Goal: Find specific page/section: Find specific page/section

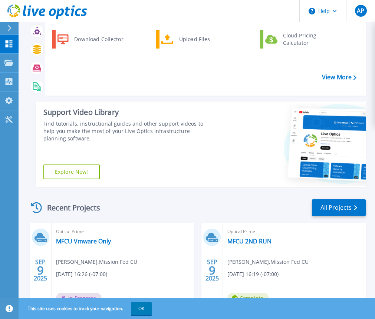
scroll to position [74, 0]
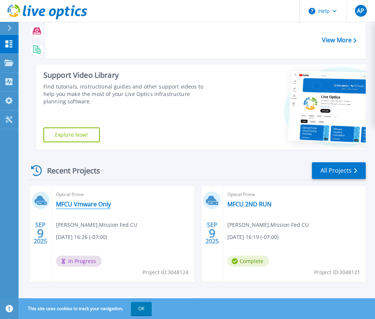
click at [84, 205] on link "MFCU Vmware Only" at bounding box center [83, 203] width 55 height 7
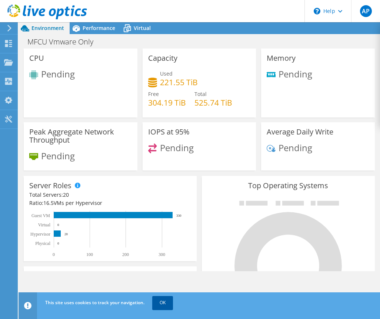
click at [165, 307] on link "OK" at bounding box center [162, 302] width 21 height 13
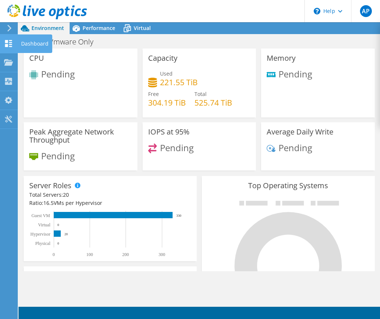
click at [8, 44] on icon at bounding box center [8, 43] width 9 height 7
click at [31, 44] on div "Dashboard" at bounding box center [34, 43] width 35 height 19
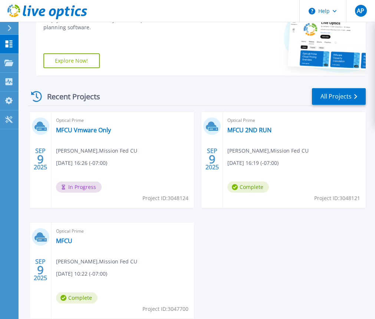
scroll to position [185, 0]
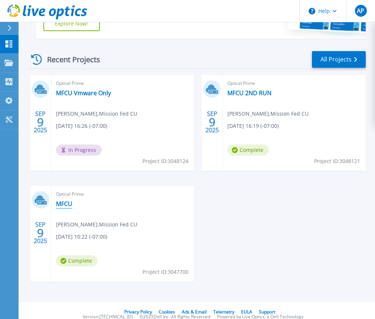
click at [65, 204] on link "MFCU" at bounding box center [64, 203] width 16 height 7
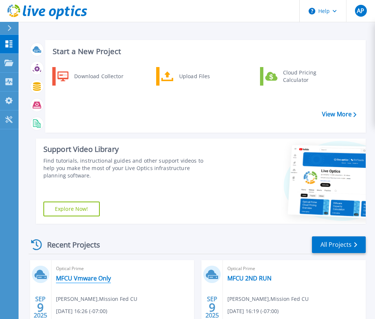
click at [96, 279] on link "MFCU Vmware Only" at bounding box center [83, 278] width 55 height 7
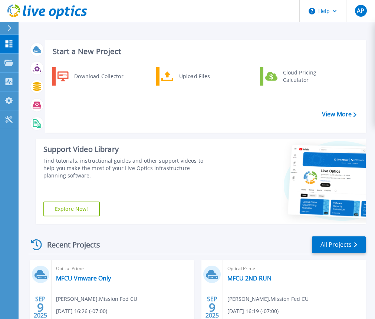
scroll to position [111, 0]
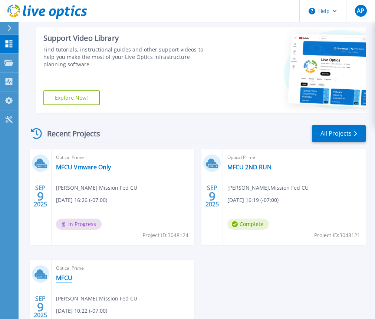
click at [66, 281] on link "MFCU" at bounding box center [64, 277] width 16 height 7
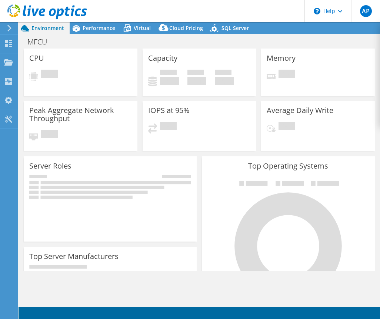
select select "USD"
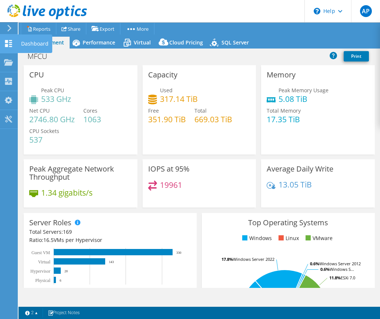
click at [29, 43] on div "Dashboard" at bounding box center [34, 43] width 35 height 19
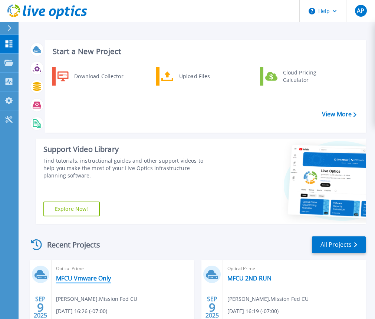
click at [91, 281] on link "MFCU Vmware Only" at bounding box center [83, 278] width 55 height 7
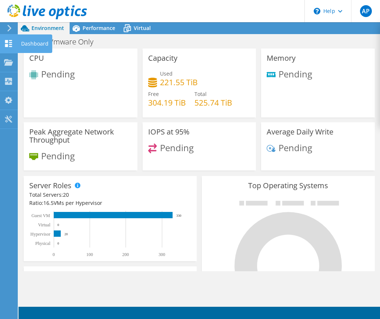
click at [21, 43] on div "Dashboard" at bounding box center [34, 43] width 35 height 19
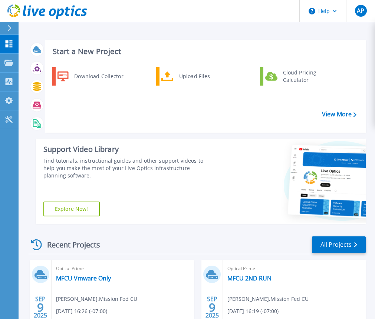
scroll to position [111, 0]
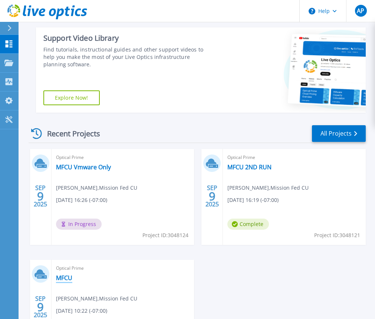
click at [71, 279] on link "MFCU" at bounding box center [64, 277] width 16 height 7
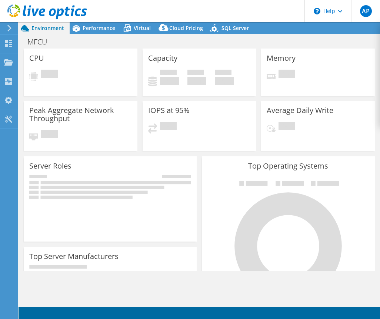
select select "USD"
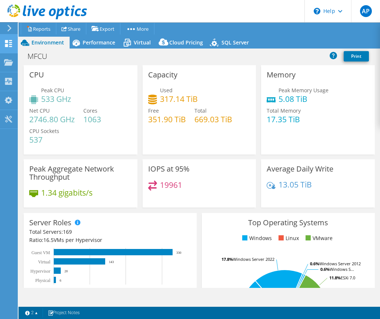
click at [12, 41] on icon at bounding box center [8, 43] width 9 height 7
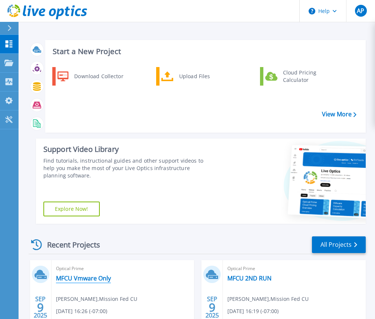
click at [76, 281] on link "MFCU Vmware Only" at bounding box center [83, 278] width 55 height 7
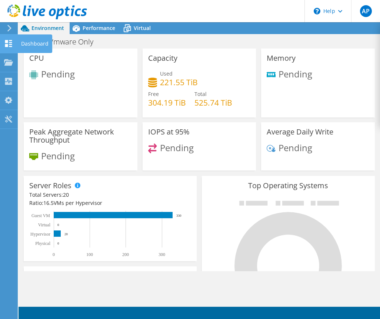
click at [9, 44] on icon at bounding box center [8, 43] width 9 height 7
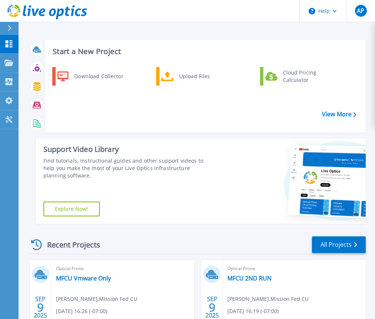
scroll to position [111, 0]
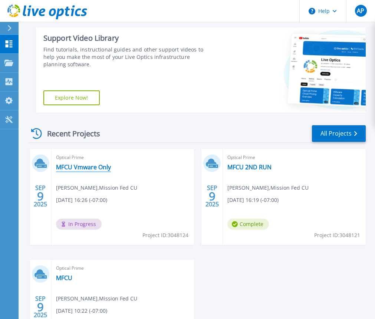
click at [88, 169] on link "MFCU Vmware Only" at bounding box center [83, 166] width 55 height 7
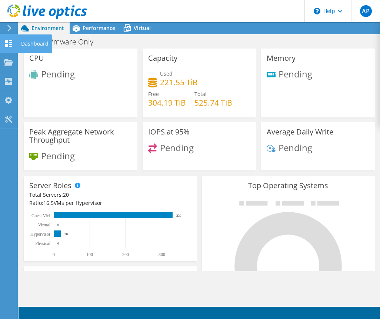
click at [18, 45] on div "Dashboard" at bounding box center [34, 43] width 35 height 19
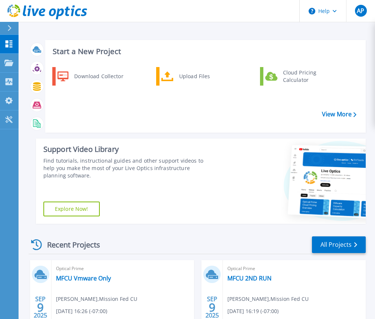
scroll to position [111, 0]
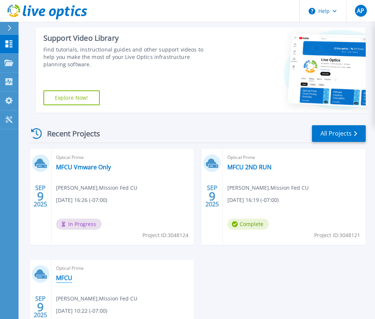
click at [68, 278] on link "MFCU" at bounding box center [64, 277] width 16 height 7
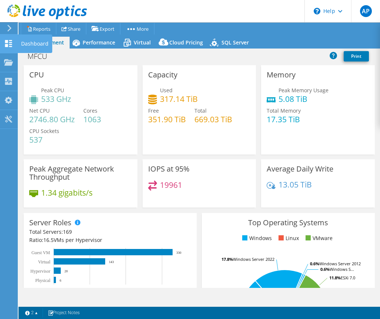
click at [8, 41] on use at bounding box center [8, 43] width 7 height 7
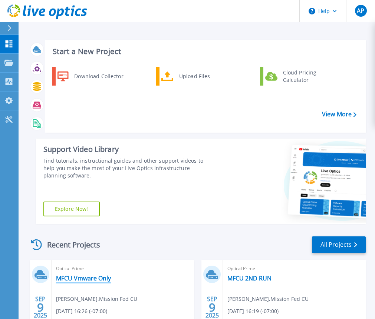
click at [82, 279] on link "MFCU Vmware Only" at bounding box center [83, 278] width 55 height 7
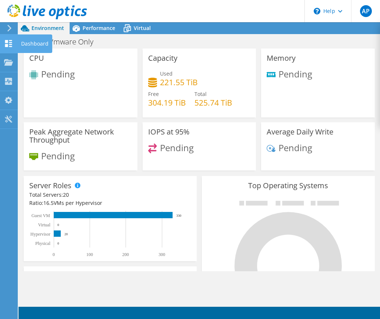
click at [10, 45] on use at bounding box center [8, 43] width 7 height 7
click at [24, 45] on div "Dashboard" at bounding box center [34, 43] width 35 height 19
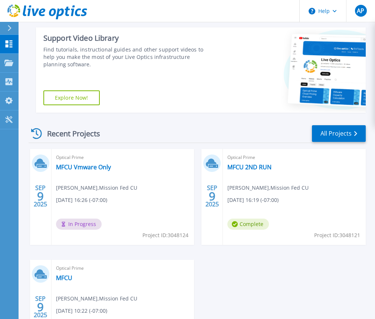
scroll to position [148, 0]
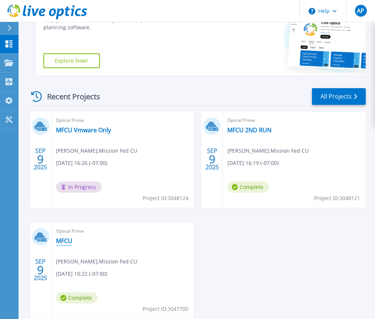
click at [63, 240] on link "MFCU" at bounding box center [64, 240] width 16 height 7
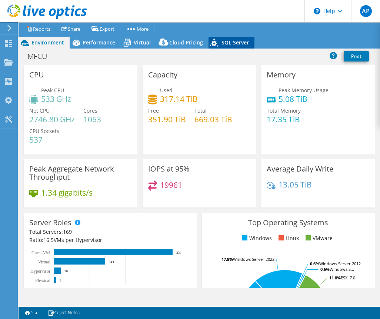
click at [226, 41] on span "SQL Server" at bounding box center [235, 42] width 27 height 7
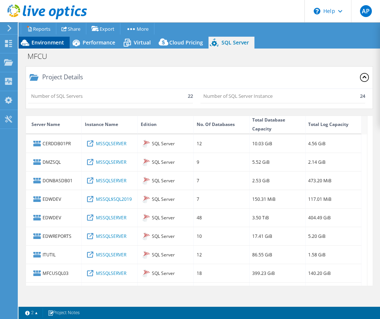
click at [46, 44] on span "Environment" at bounding box center [47, 42] width 33 height 7
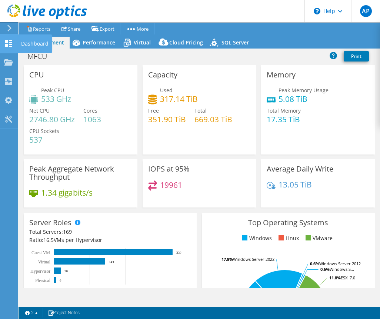
click at [11, 44] on icon at bounding box center [8, 43] width 9 height 7
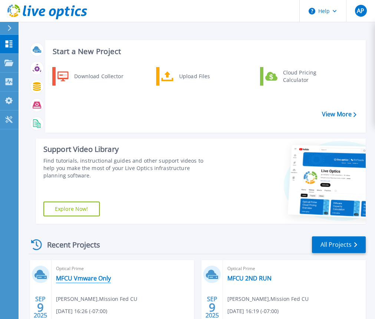
click at [76, 278] on link "MFCU Vmware Only" at bounding box center [83, 278] width 55 height 7
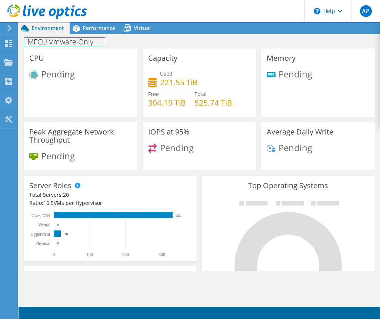
click at [65, 295] on div "Environment Performance Virtual Upgrades Print" at bounding box center [200, 170] width 362 height 297
